Goal: Information Seeking & Learning: Learn about a topic

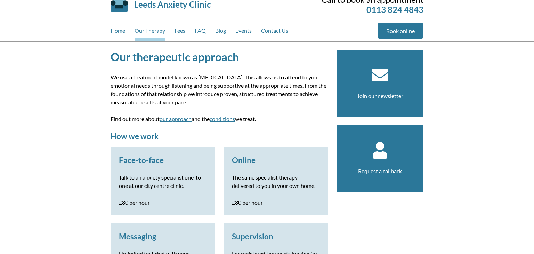
scroll to position [28, 0]
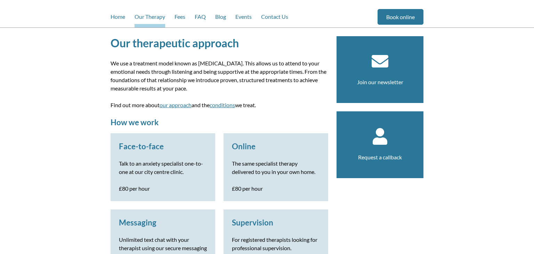
click at [199, 45] on h1 "Our therapeutic approach" at bounding box center [220, 43] width 218 height 14
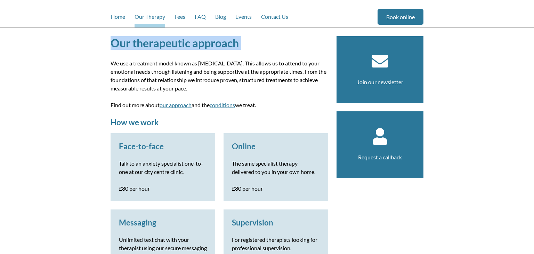
copy article "Our therapeutic approach"
click at [295, 218] on h3 "Supervision" at bounding box center [276, 222] width 88 height 9
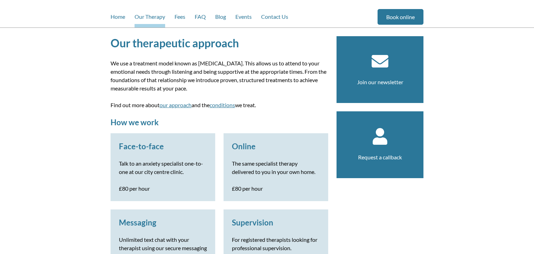
copy link "Supervision"
click at [219, 219] on div "Face-to-face Talk to an anxiety specialist one-to-one at our city centre clinic…" at bounding box center [220, 209] width 218 height 152
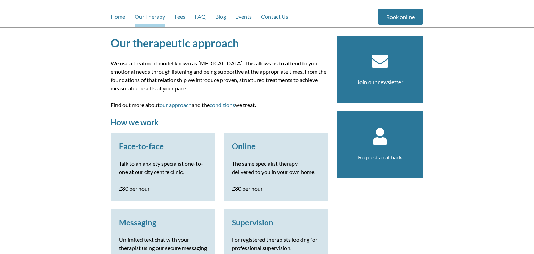
click at [219, 219] on div "Face-to-face Talk to an anxiety specialist one-to-one at our city centre clinic…" at bounding box center [220, 209] width 218 height 152
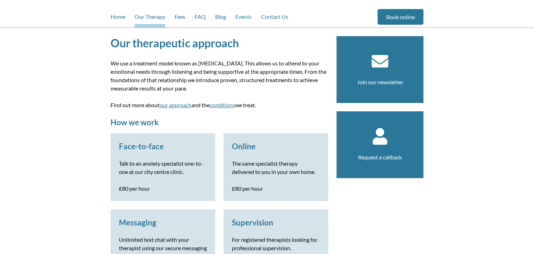
copy link "Messaging"
